Goal: Task Accomplishment & Management: Use online tool/utility

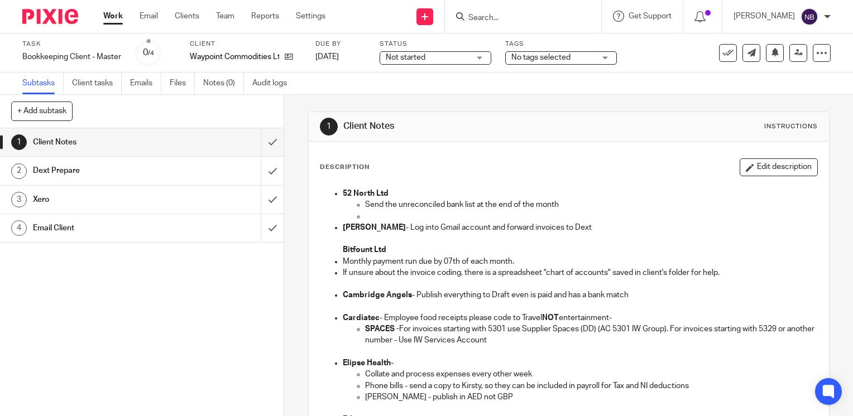
click at [109, 12] on link "Work" at bounding box center [113, 16] width 20 height 11
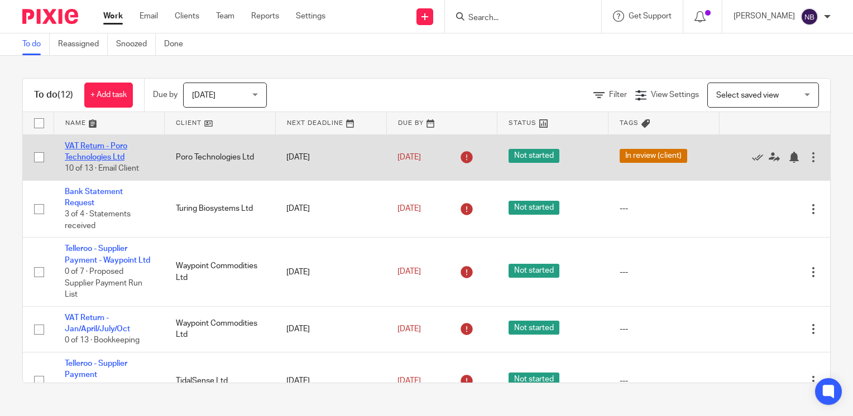
click at [107, 147] on link "VAT Return - Poro Technologies Ltd" at bounding box center [96, 151] width 63 height 19
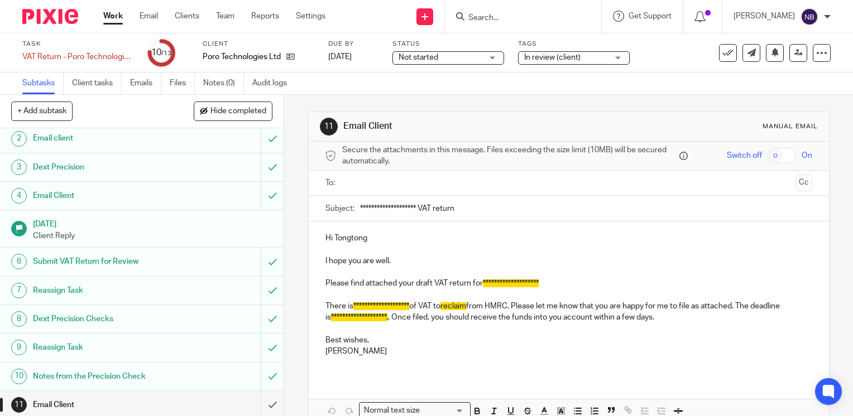
scroll to position [92, 0]
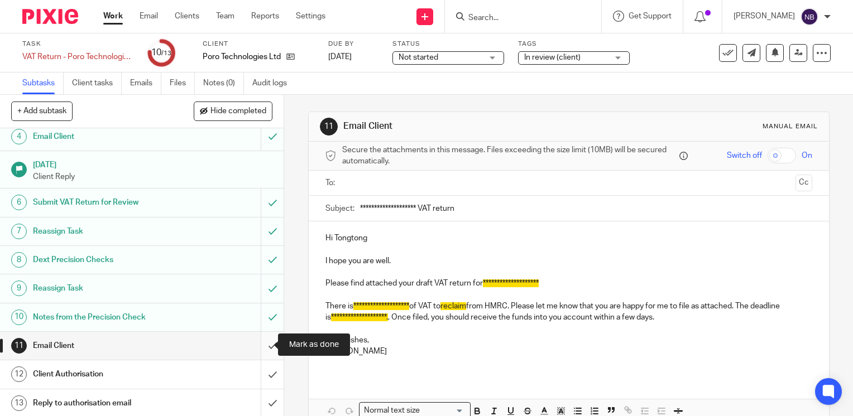
click at [264, 349] on input "submit" at bounding box center [142, 346] width 284 height 28
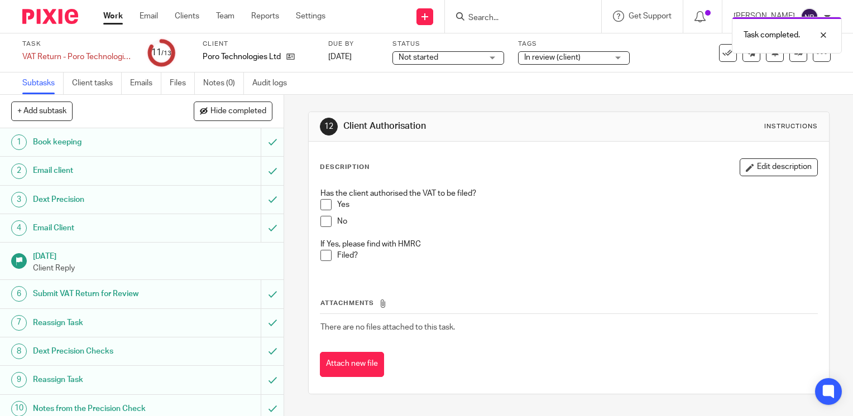
click at [323, 204] on span at bounding box center [325, 204] width 11 height 11
click at [320, 254] on span at bounding box center [325, 255] width 11 height 11
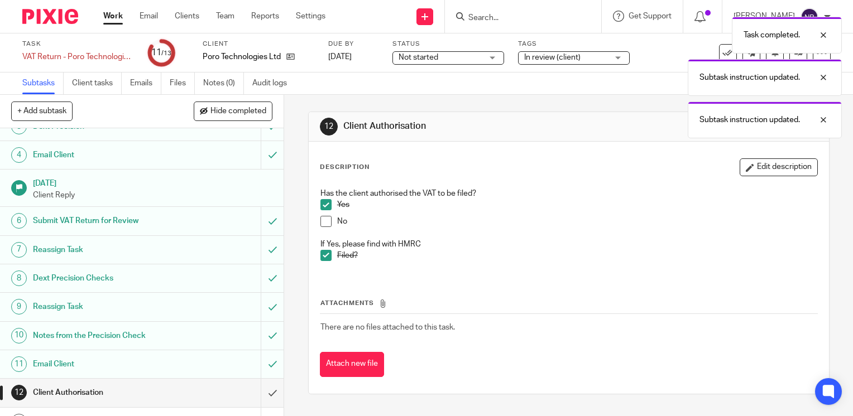
scroll to position [92, 0]
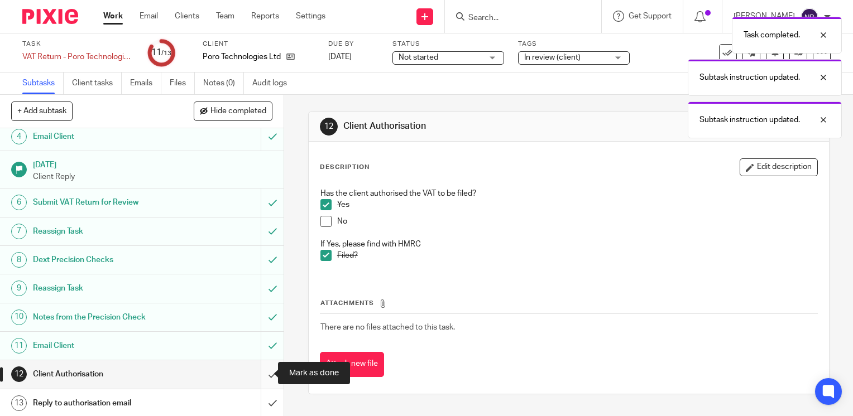
click at [265, 372] on input "submit" at bounding box center [142, 375] width 284 height 28
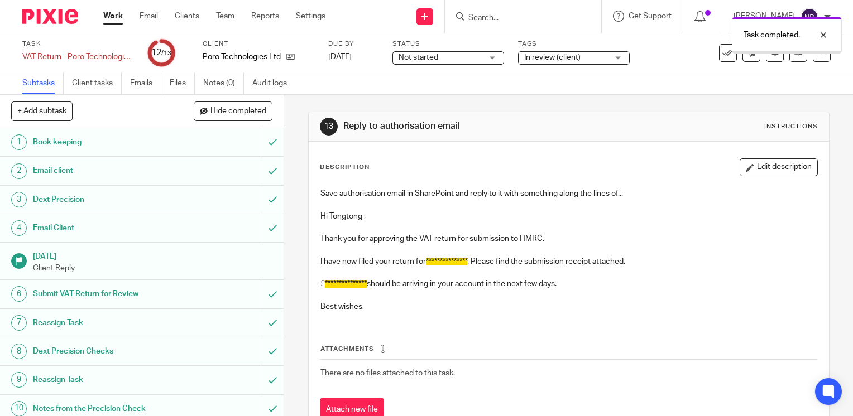
scroll to position [92, 0]
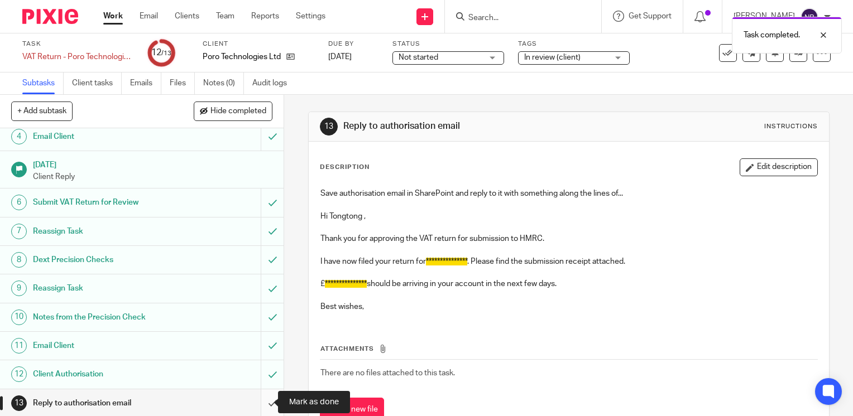
click at [259, 403] on input "submit" at bounding box center [142, 404] width 284 height 28
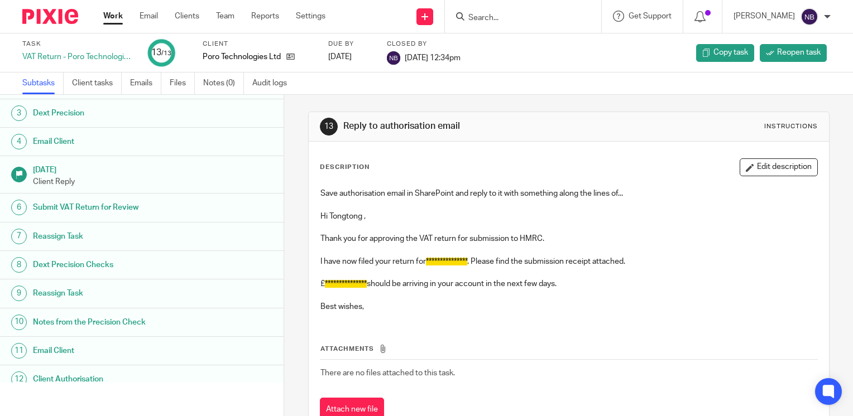
scroll to position [92, 0]
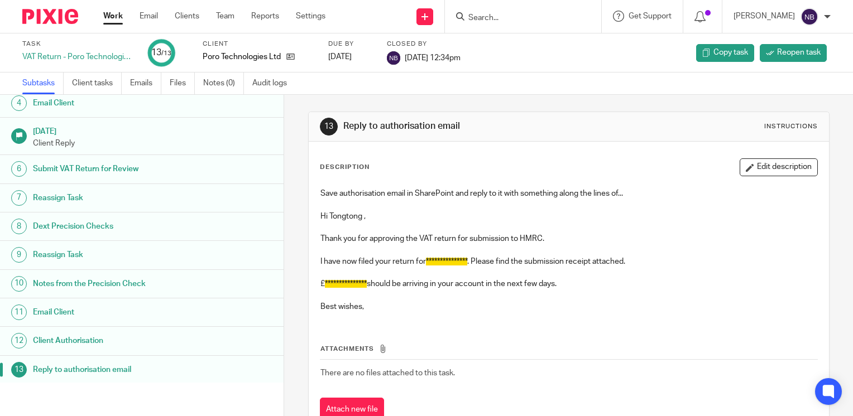
click at [114, 16] on link "Work" at bounding box center [113, 16] width 20 height 11
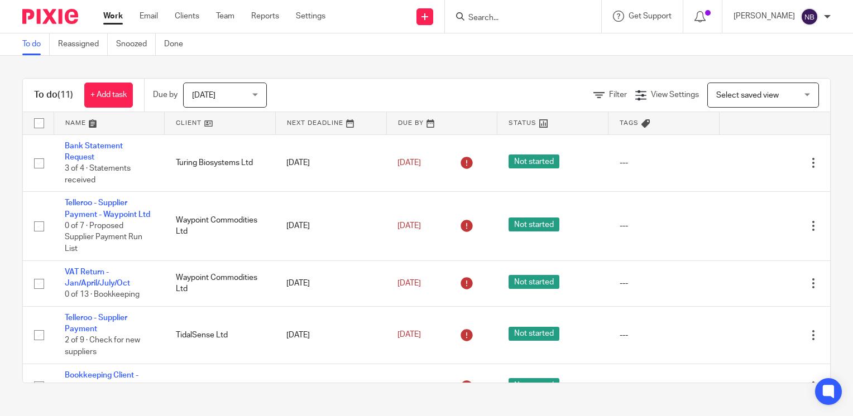
click at [187, 122] on link at bounding box center [220, 123] width 111 height 22
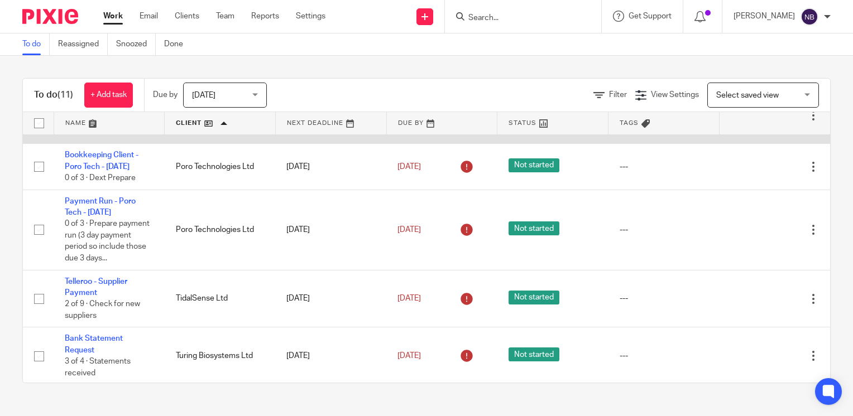
scroll to position [112, 0]
